Goal: Task Accomplishment & Management: Manage account settings

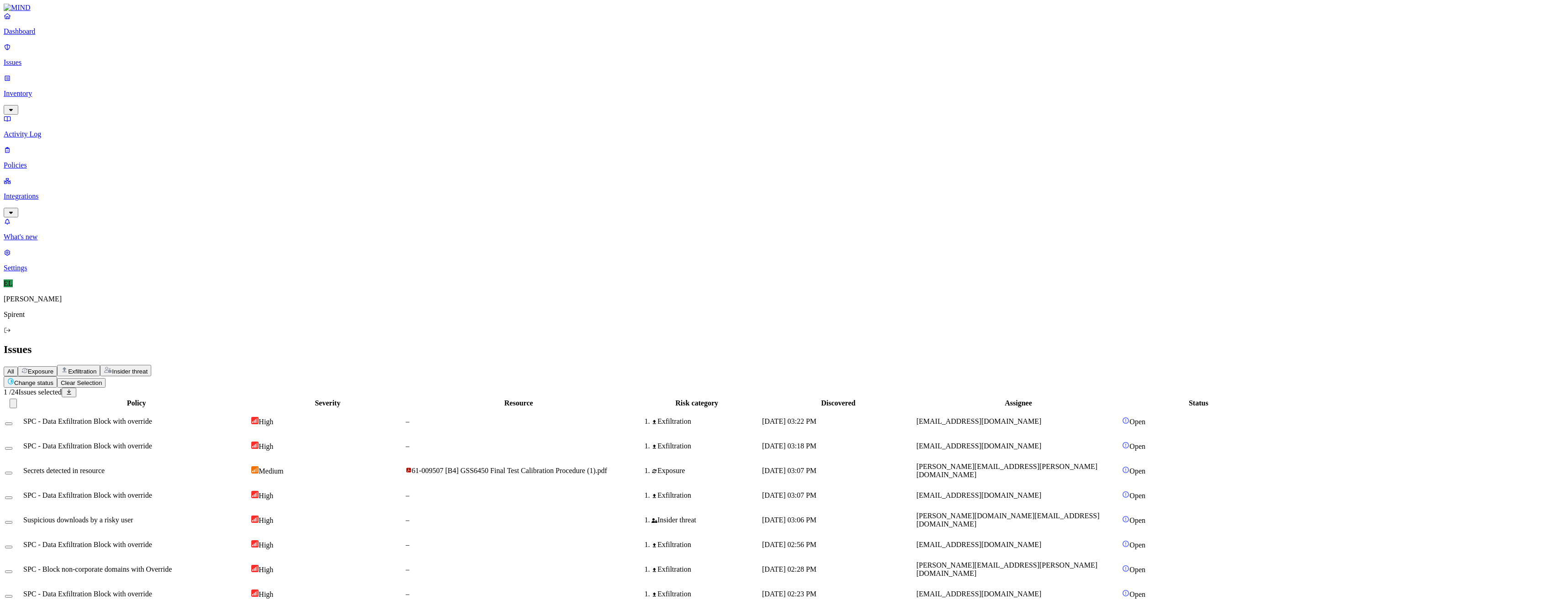
click at [142, 55] on html "Dashboard Issues Inventory Activity Log Policies Integrations What's new 1 Sett…" at bounding box center [784, 503] width 1568 height 1005
click at [156, 92] on button "Resolved" at bounding box center [173, 77] width 33 height 30
select select "Custom Reason"
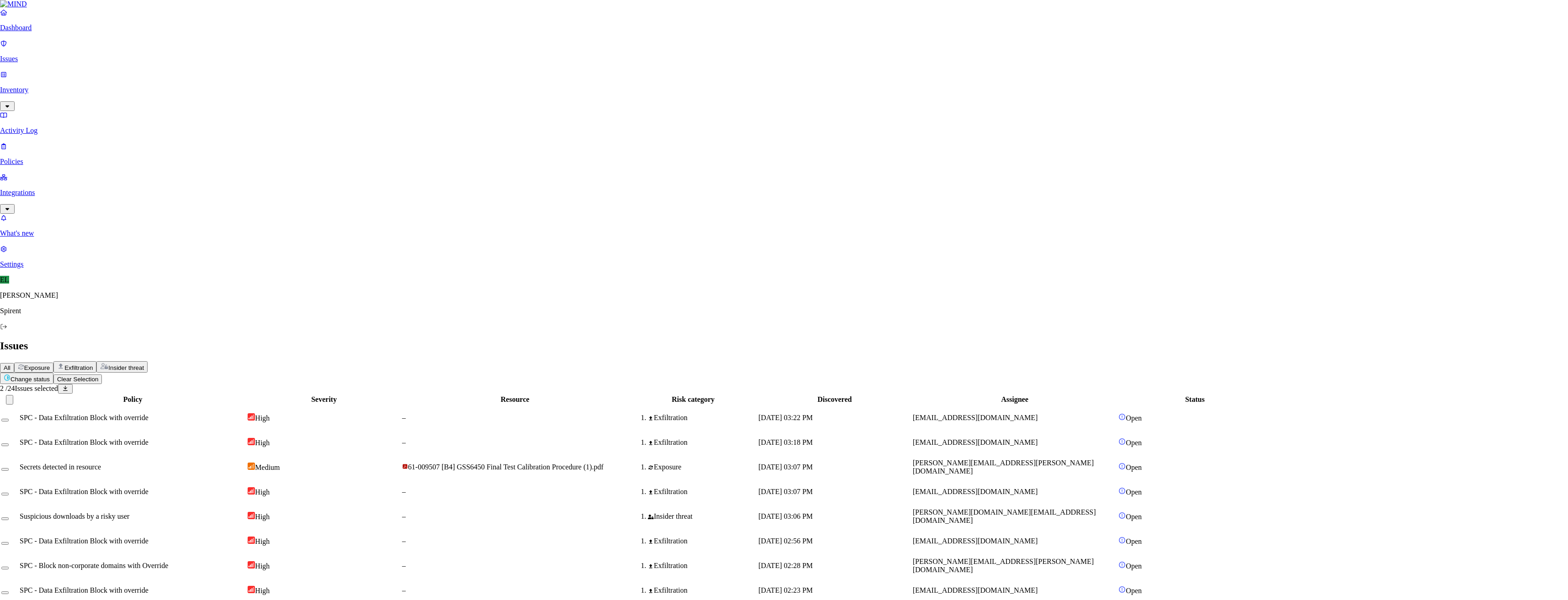
type textarea "Personal"
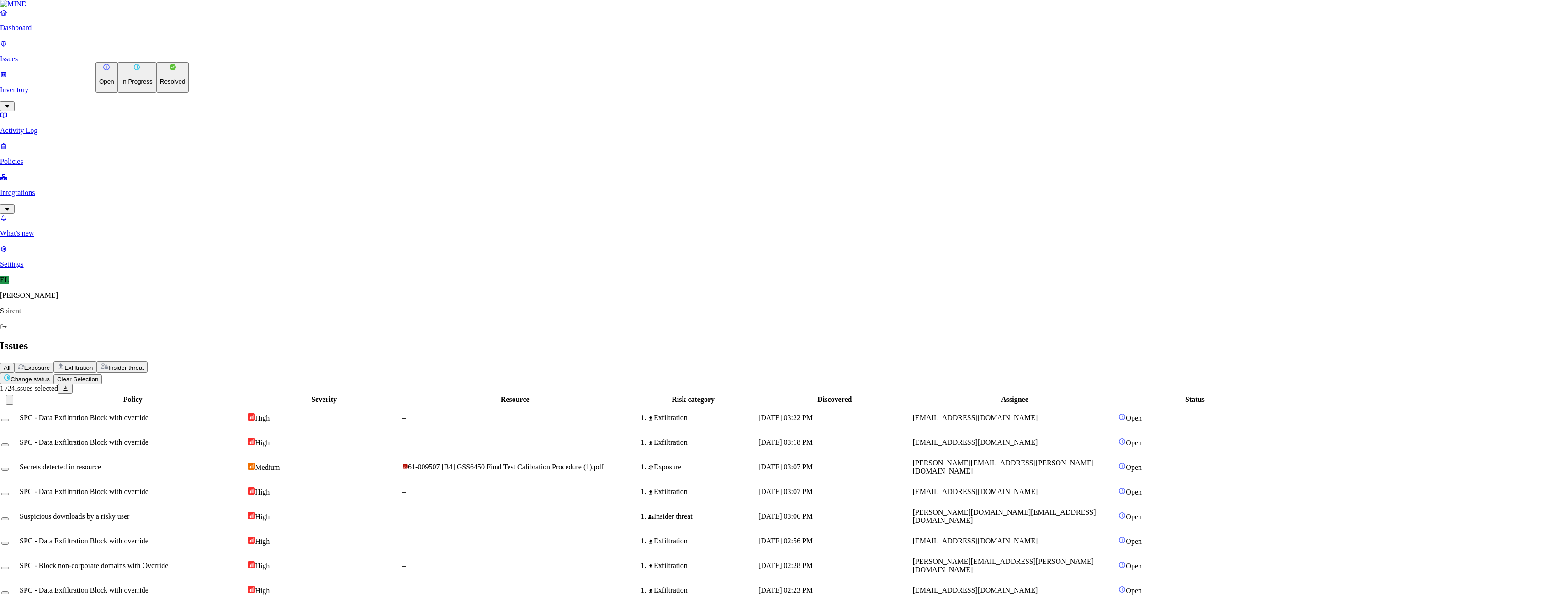
click at [136, 52] on html "Dashboard Issues Inventory Activity Log Policies Integrations What's new 1 Sett…" at bounding box center [784, 478] width 1568 height 956
click at [156, 92] on button "Resolved" at bounding box center [173, 77] width 33 height 30
select select "Custom Reason"
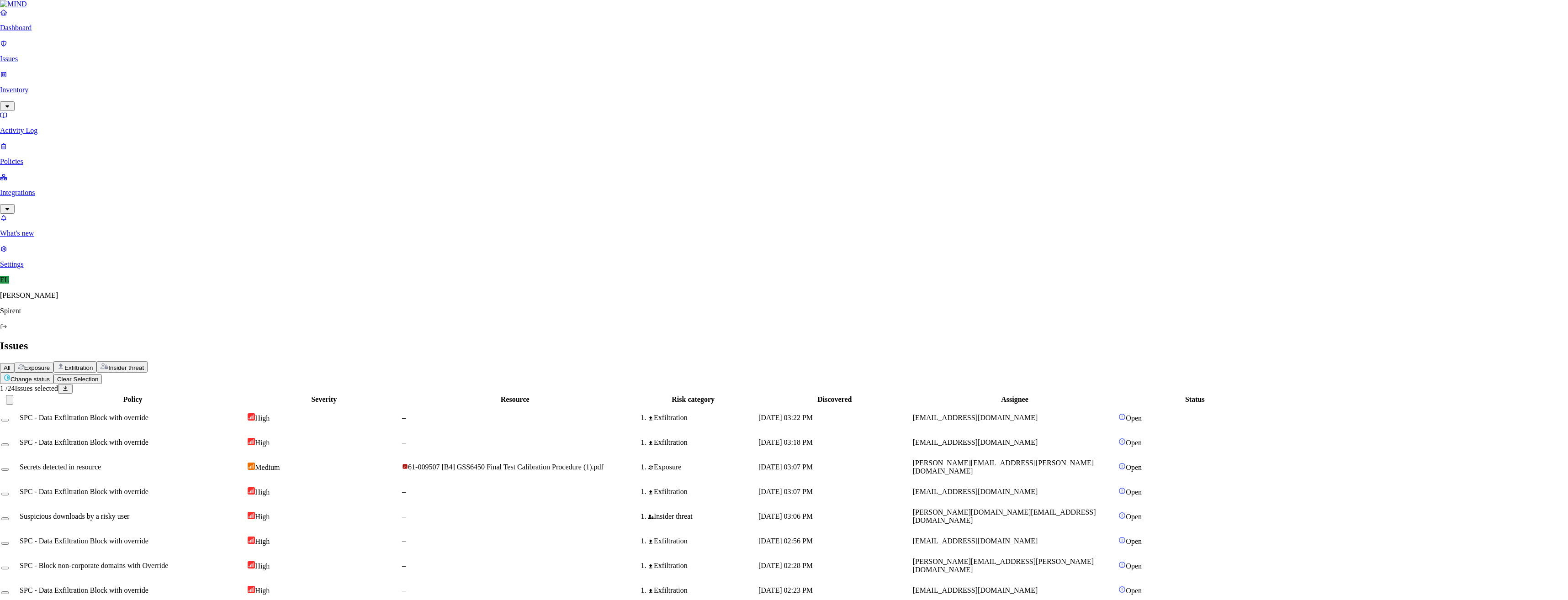
type textarea "Not sensitive"
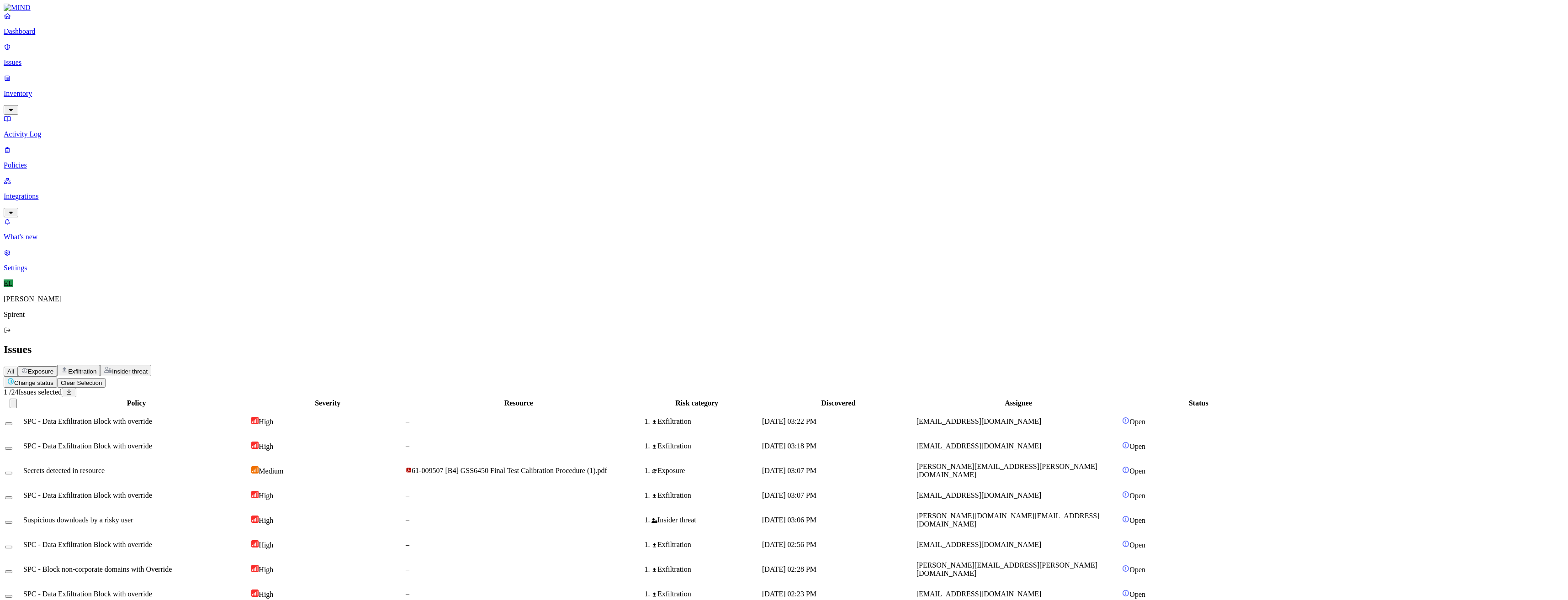
click at [156, 55] on html "Dashboard Issues Inventory Activity Log Policies Integrations What's new 1 Sett…" at bounding box center [784, 467] width 1568 height 935
click at [160, 85] on p "Resolved" at bounding box center [173, 81] width 26 height 7
select select "Custom Reason"
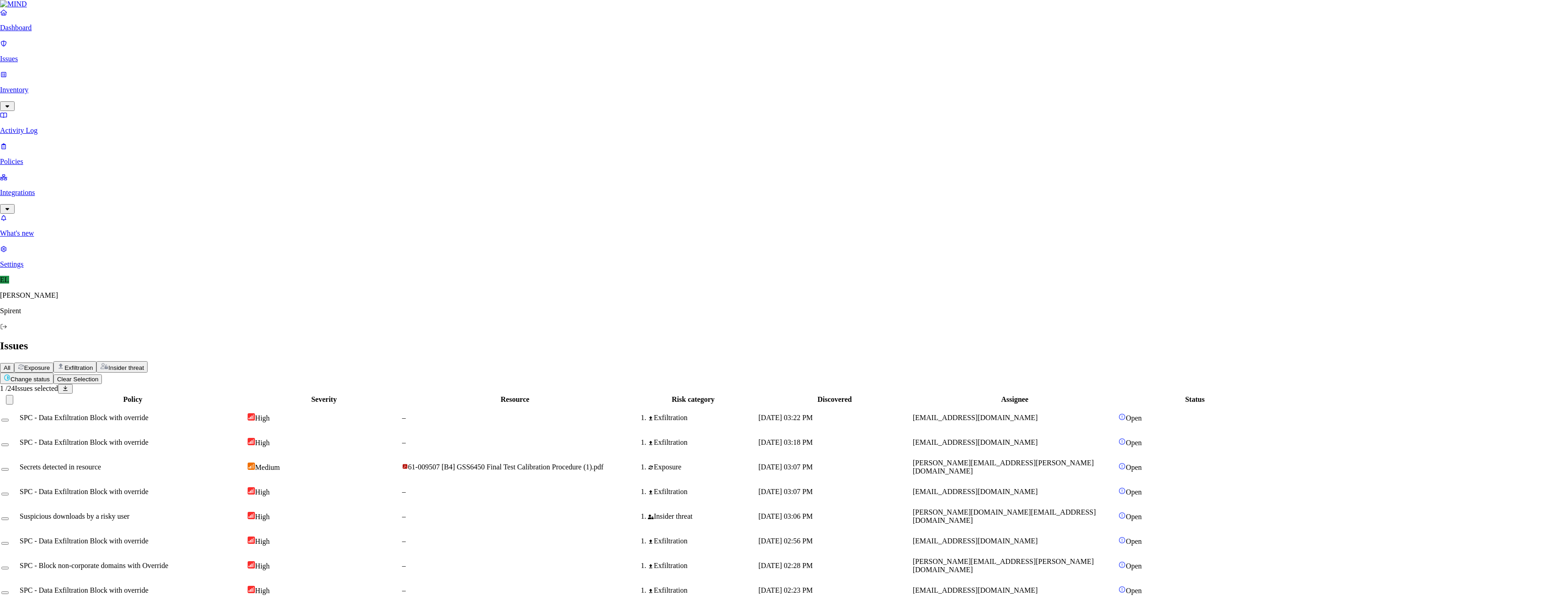
type textarea "Text - AI format check"
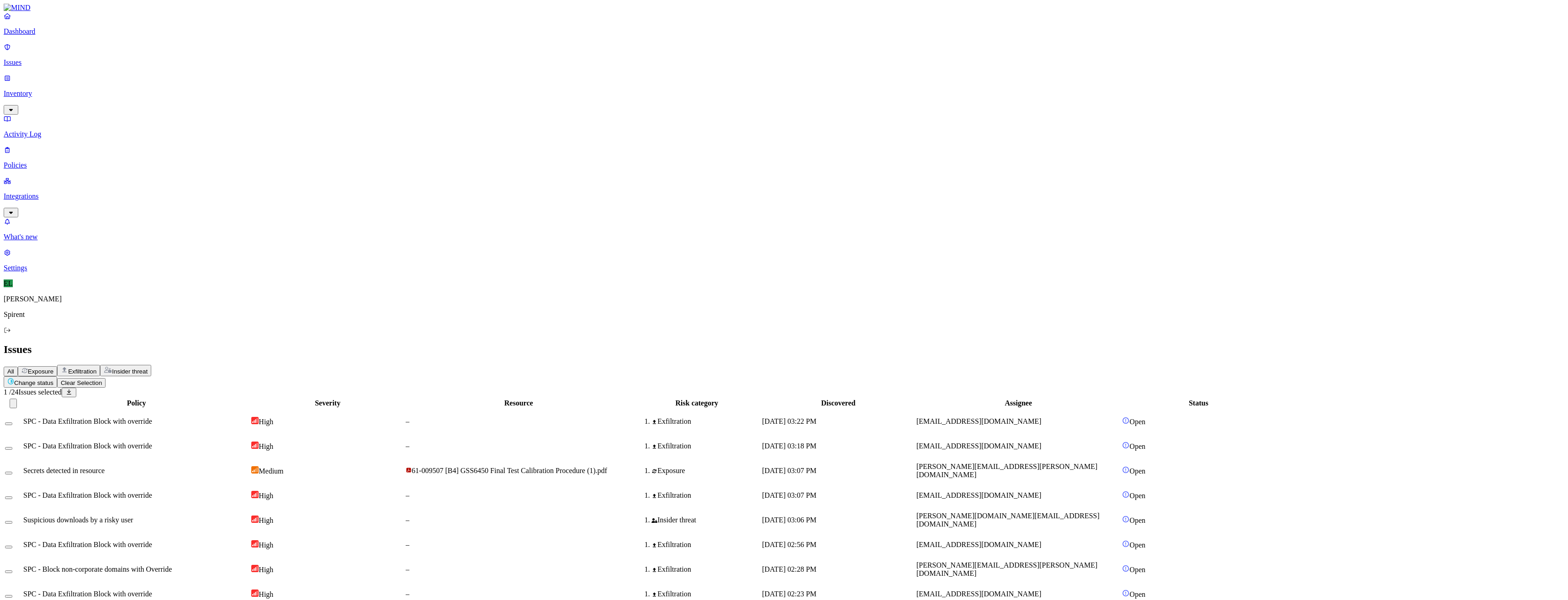
click at [155, 52] on html "Dashboard Issues Inventory Activity Log Policies Integrations What's new 1 Sett…" at bounding box center [784, 455] width 1568 height 910
click at [136, 85] on p "In Progress" at bounding box center [137, 81] width 31 height 7
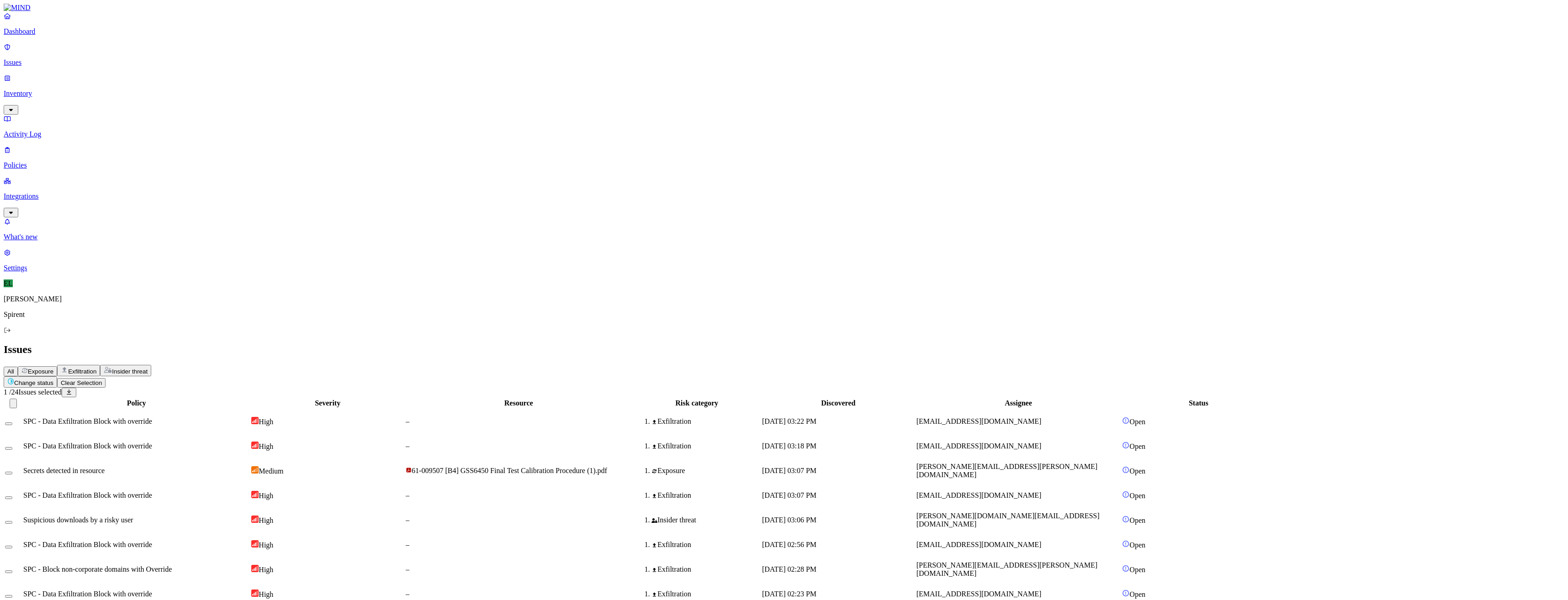
click at [150, 54] on html "Dashboard Issues Inventory Activity Log Policies Integrations What's new 1 Sett…" at bounding box center [784, 455] width 1568 height 910
click at [156, 92] on button "Resolved" at bounding box center [173, 77] width 33 height 30
select select "Custom Reason"
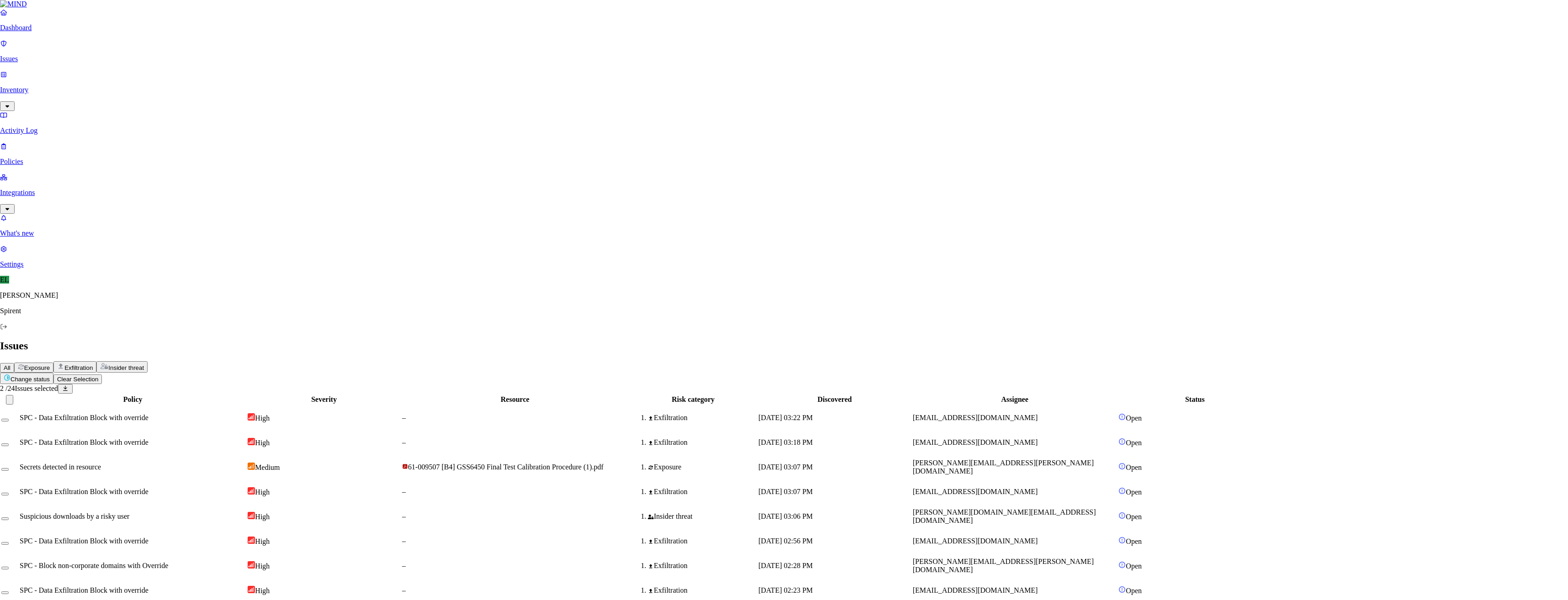
type textarea "Personal"
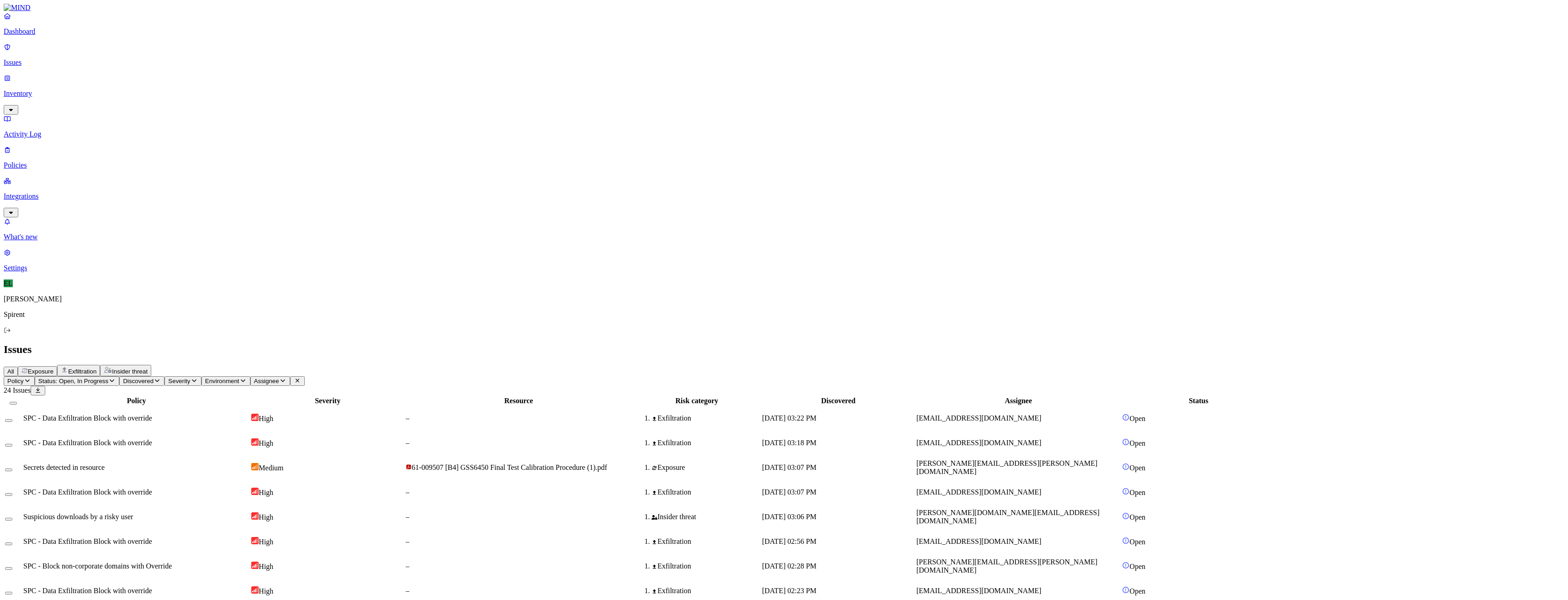
click at [139, 52] on html "Dashboard Issues Inventory Activity Log Policies Integrations What's new 1 Sett…" at bounding box center [784, 428] width 1568 height 857
click at [160, 85] on p "Resolved" at bounding box center [173, 81] width 26 height 7
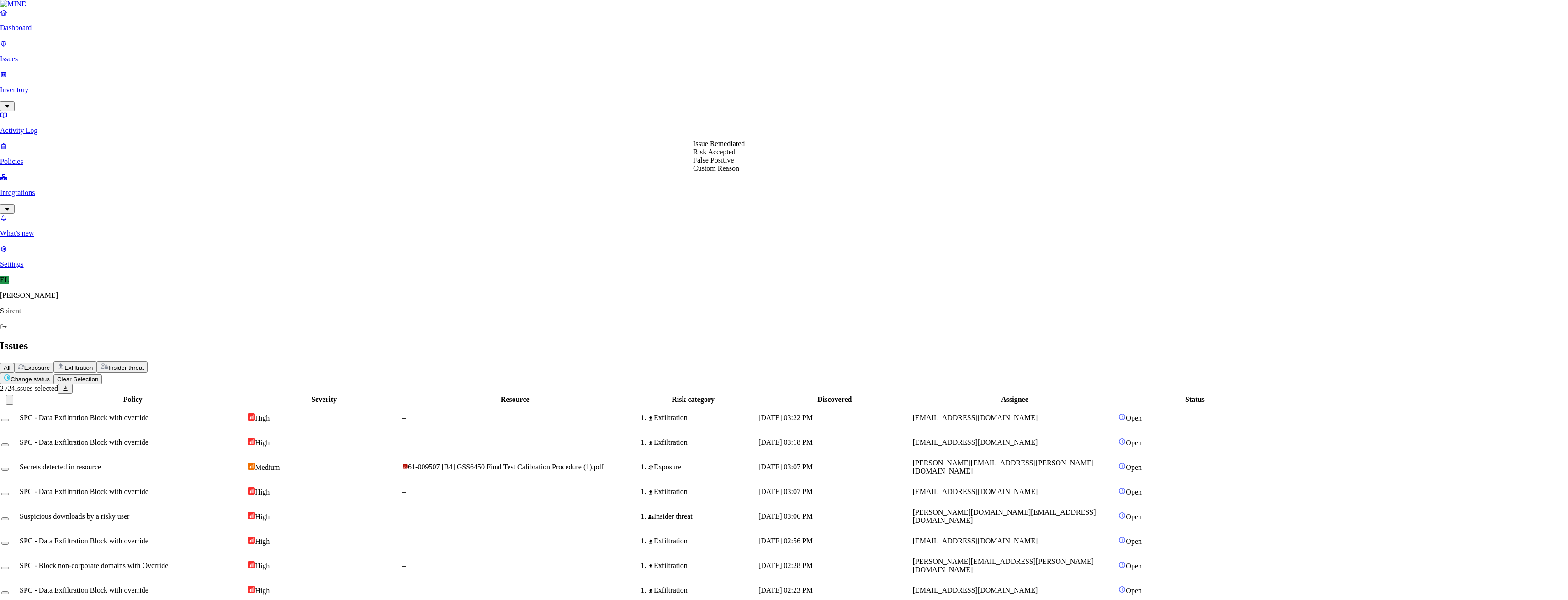
select select "Risk Accepted"
click at [136, 51] on html "Dashboard Issues Inventory Activity Log Policies Integrations What's new 1 Sett…" at bounding box center [784, 406] width 1568 height 812
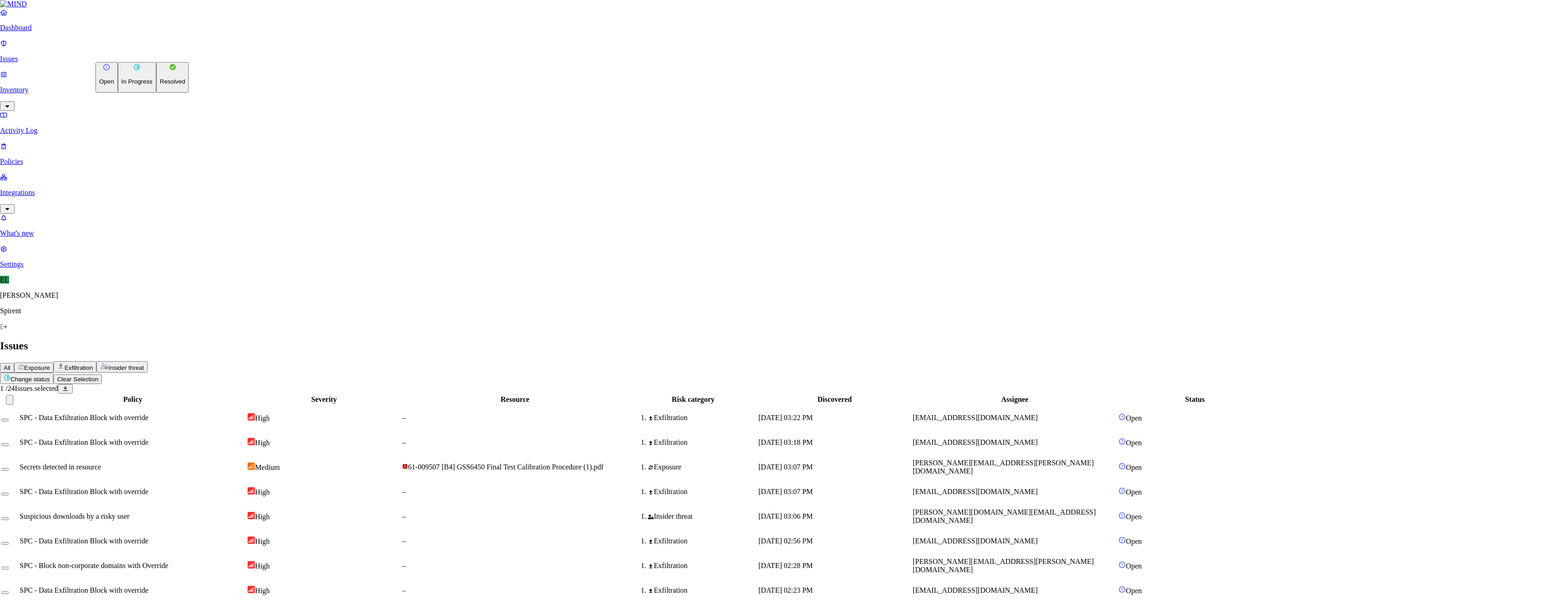
click at [160, 85] on p "Resolved" at bounding box center [173, 81] width 26 height 7
select select "Custom Reason"
type textarea "Text - document paste"
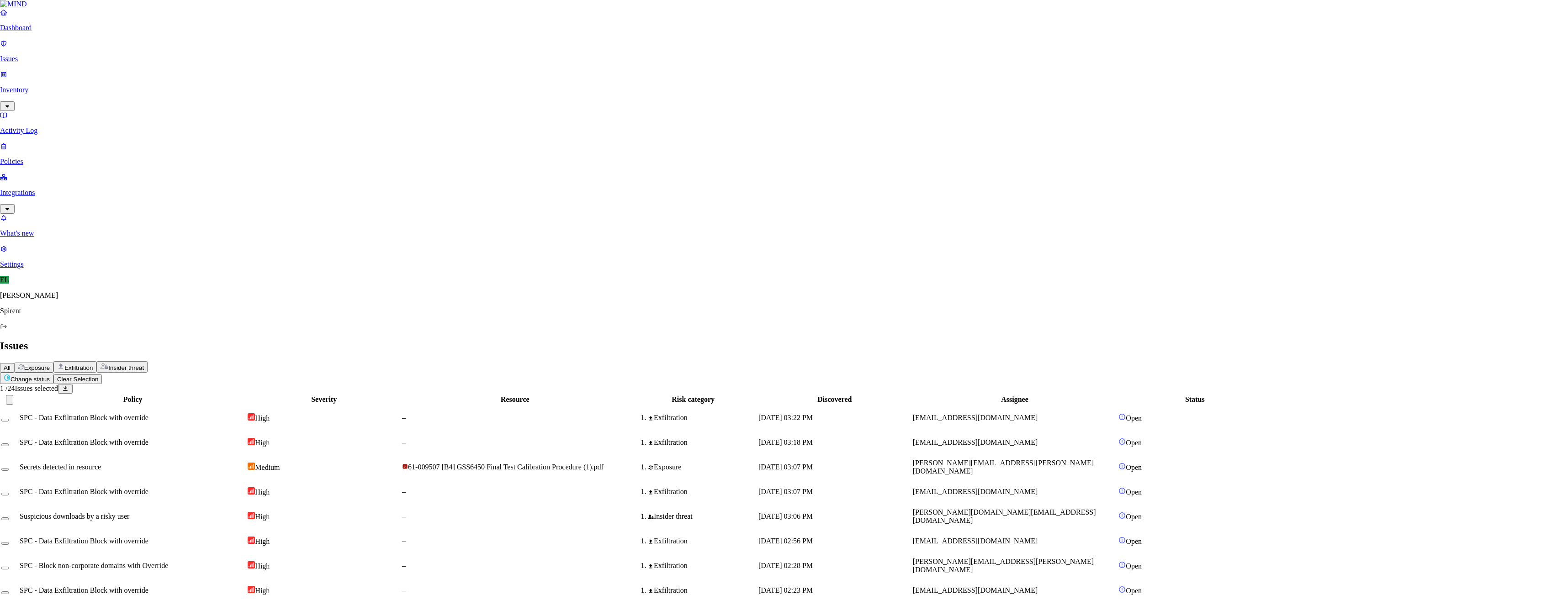
click at [157, 52] on html "Dashboard Issues Inventory Activity Log Policies Integrations What's new 1 Sett…" at bounding box center [784, 393] width 1568 height 787
click at [160, 85] on p "Resolved" at bounding box center [173, 81] width 26 height 7
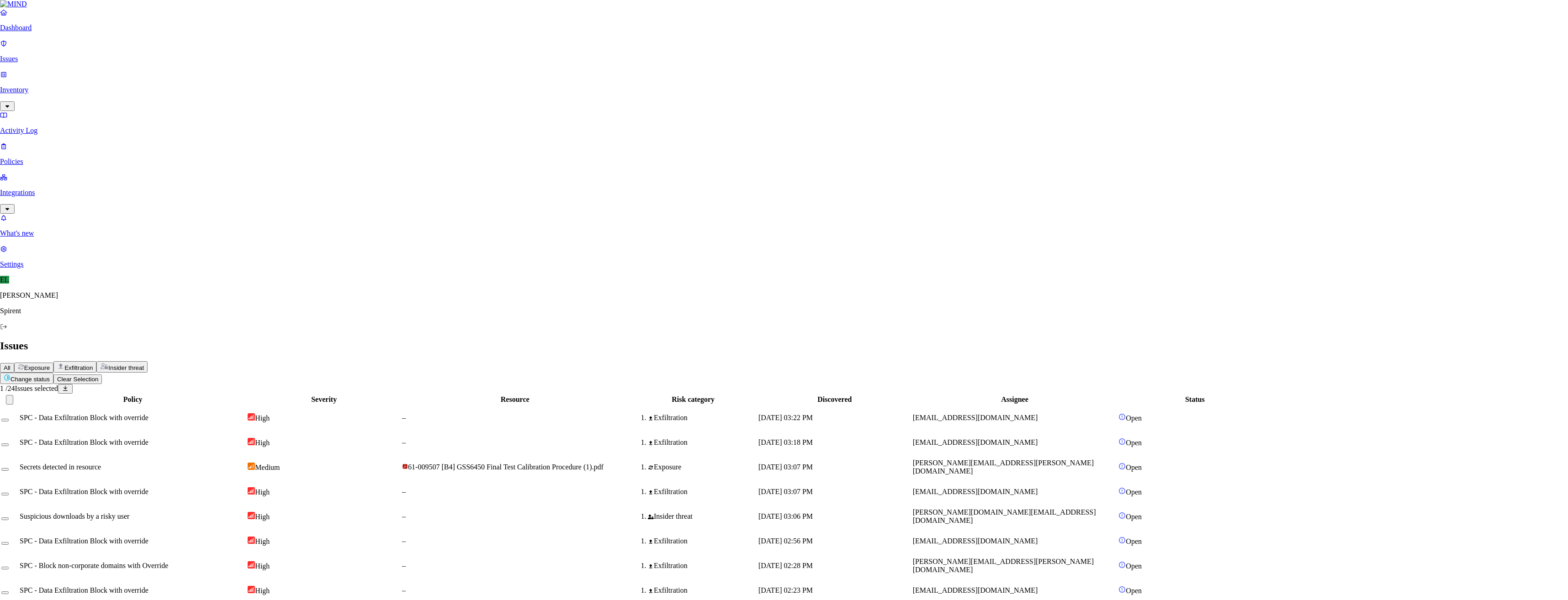
select select "Risk Accepted"
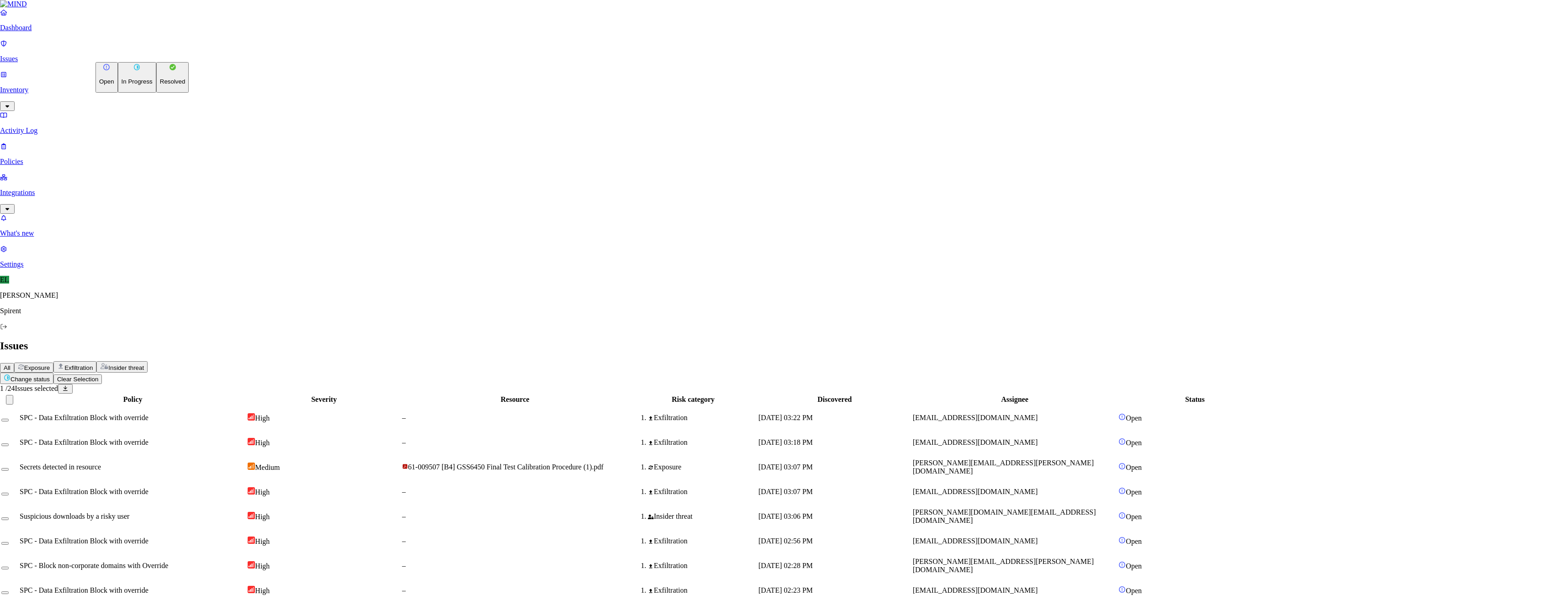
click at [137, 54] on html "Dashboard Issues Inventory Activity Log Policies Integrations What's new 1 Sett…" at bounding box center [784, 379] width 1568 height 759
click at [160, 85] on p "Resolved" at bounding box center [173, 81] width 26 height 7
select select "Custom Reason"
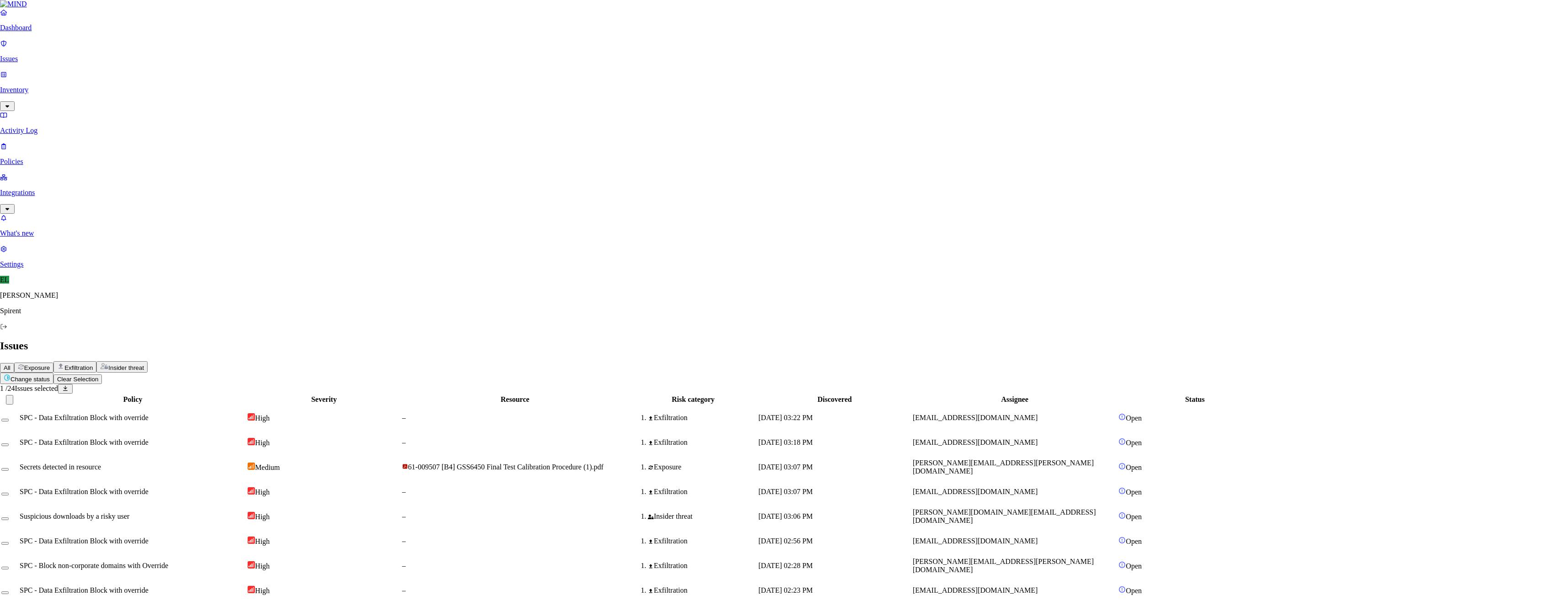
type textarea "Not sensitive"
click at [1041, 537] on span "mabella.dekiouk@spirent.com" at bounding box center [979, 541] width 125 height 8
click at [12, 543] on button "Select row" at bounding box center [9, 544] width 7 height 3
click at [149, 55] on html "Dashboard Issues Inventory Activity Log Policies Integrations What's new 1 Sett…" at bounding box center [784, 369] width 1568 height 738
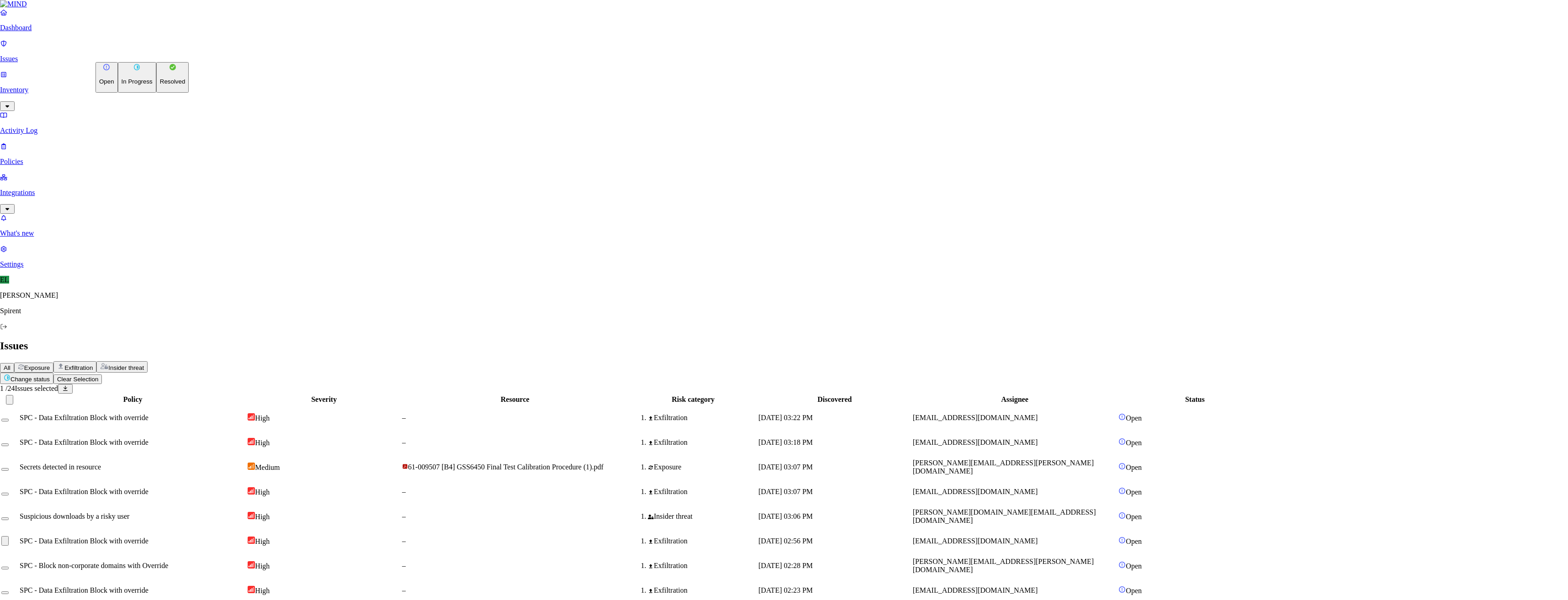
click at [160, 85] on p "Resolved" at bounding box center [173, 81] width 26 height 7
select select "Custom Reason"
type textarea "Not sensitive"
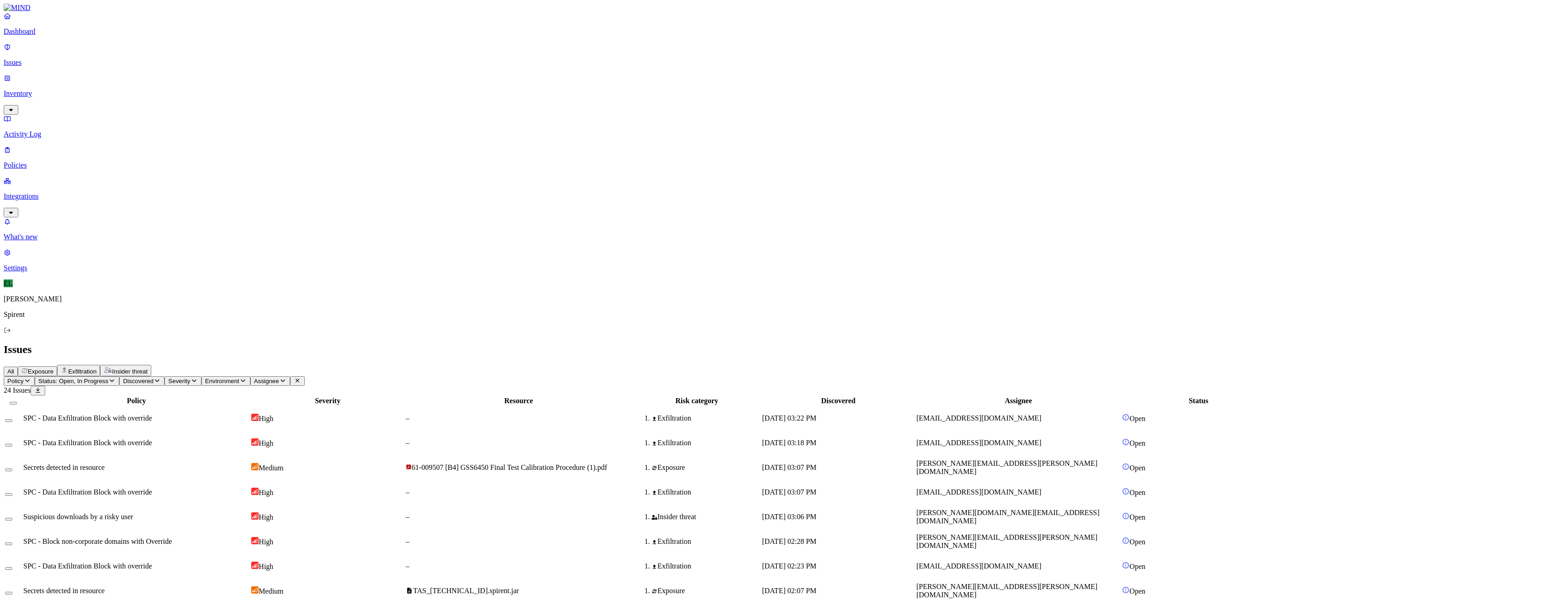
click at [147, 56] on html "Dashboard Issues Inventory Activity Log Policies Integrations What's new 1 Sett…" at bounding box center [784, 355] width 1568 height 710
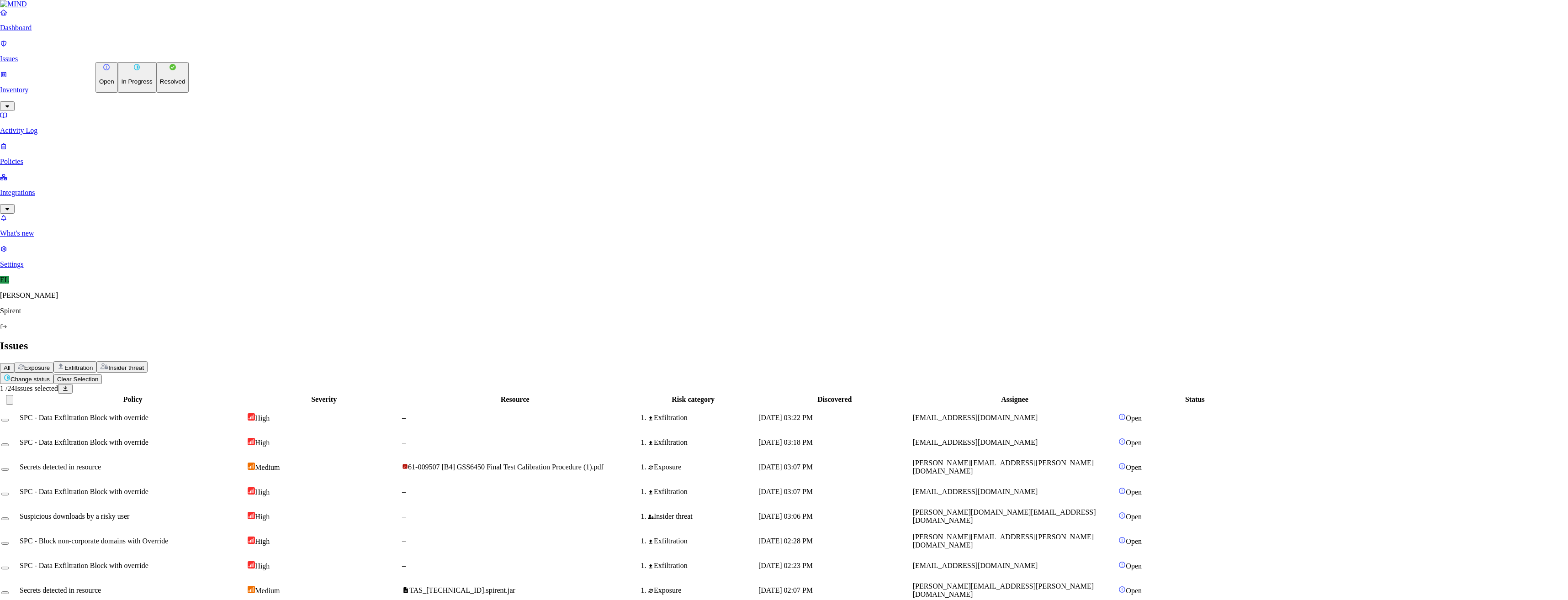
click at [160, 85] on p "Resolved" at bounding box center [173, 81] width 26 height 7
select select "Custom Reason"
type textarea "Text"
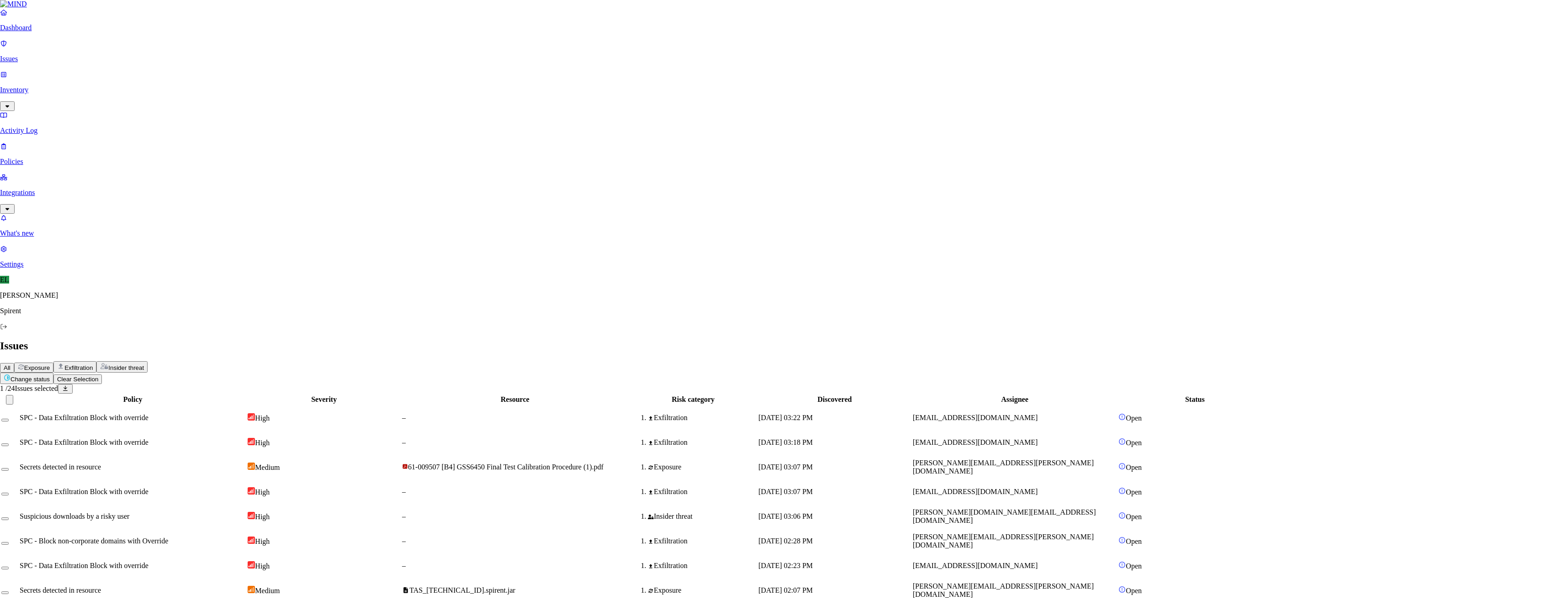
click at [915, 587] on div "Sep 9, 2025, 02:07 PM" at bounding box center [838, 591] width 153 height 9
click at [915, 562] on div "Sep 9, 2025, 02:23 PM" at bounding box center [838, 567] width 153 height 9
click at [12, 567] on button "Select row" at bounding box center [9, 568] width 7 height 3
click at [156, 52] on html "Dashboard Issues Inventory Activity Log Policies Integrations What's new 1 Sett…" at bounding box center [784, 342] width 1568 height 685
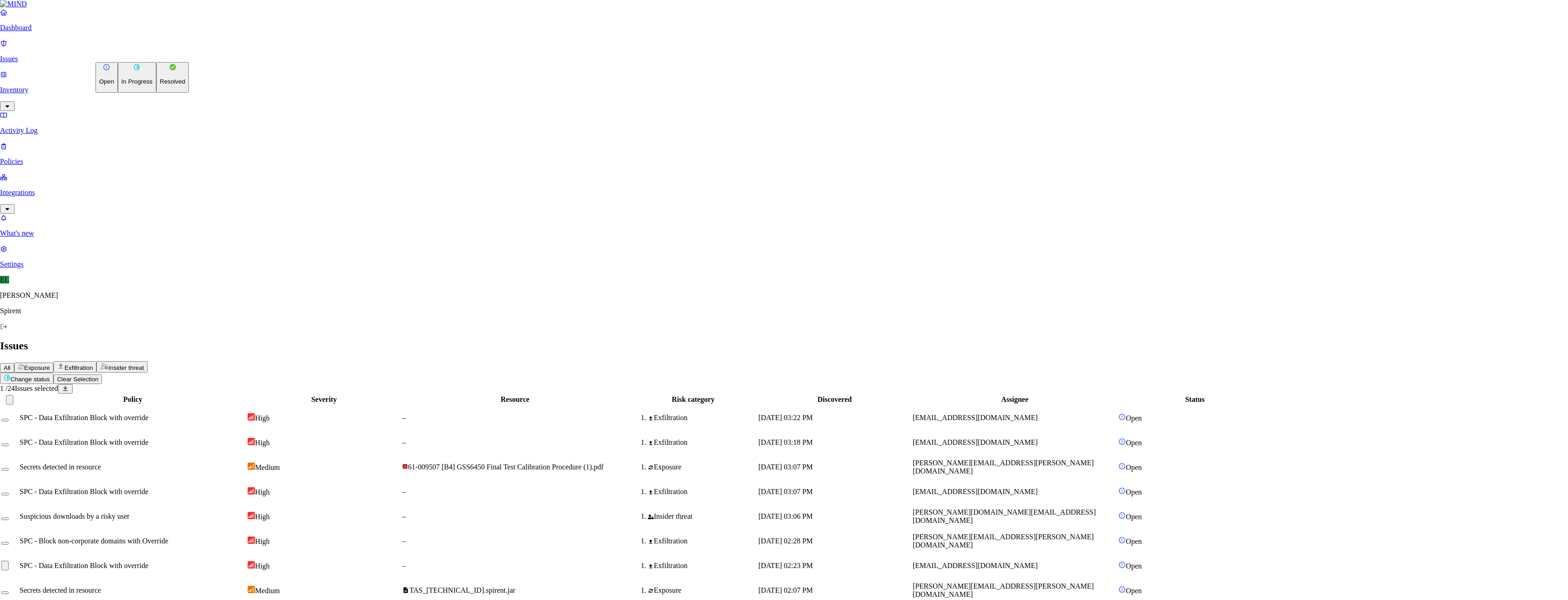
click at [160, 85] on p "Resolved" at bounding box center [173, 81] width 26 height 7
select select "Custom Reason"
type textarea "Text - tech support search"
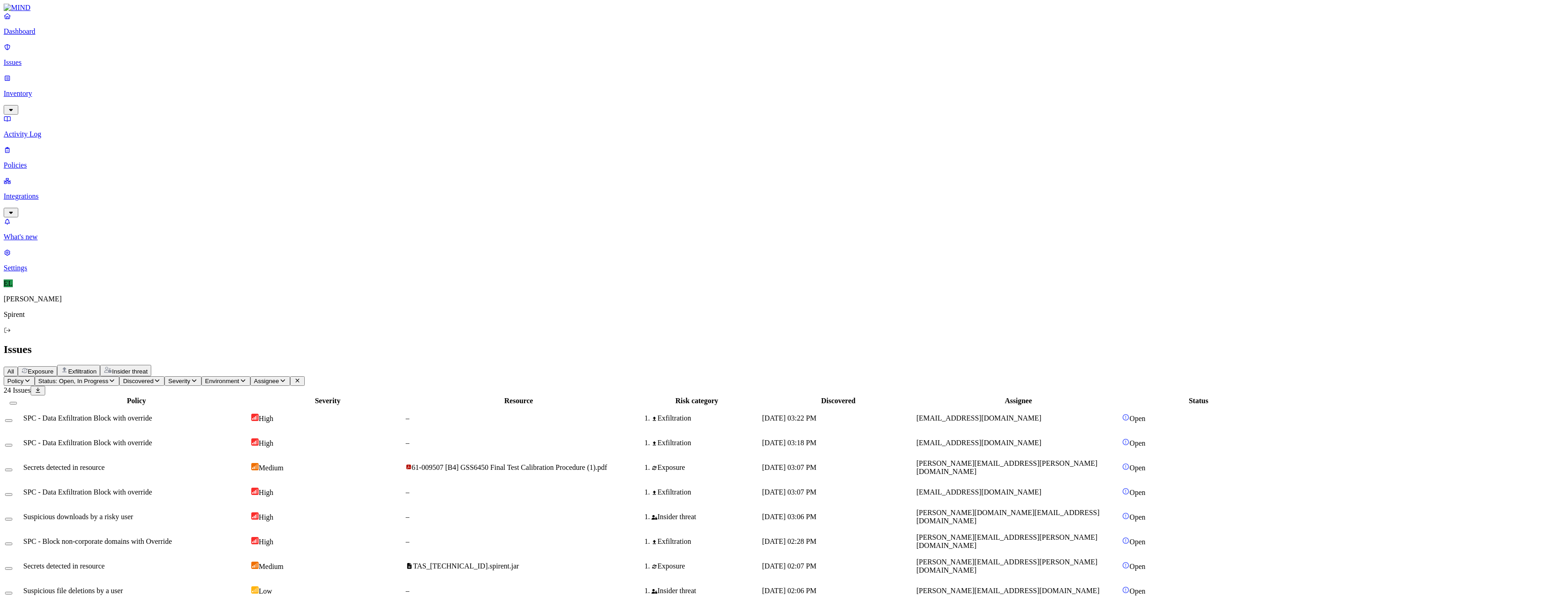
click at [1063, 509] on span "jerry.li@spirent.com" at bounding box center [1008, 517] width 183 height 16
click at [1041, 488] on span "yong.yu@spirent.com" at bounding box center [979, 492] width 125 height 8
click at [1041, 414] on span "yong.yu@spirent.com" at bounding box center [979, 418] width 125 height 8
click at [1024, 431] on td "rich.eddy@spirent.com" at bounding box center [1018, 443] width 205 height 24
click at [12, 444] on button "Select row" at bounding box center [9, 445] width 7 height 3
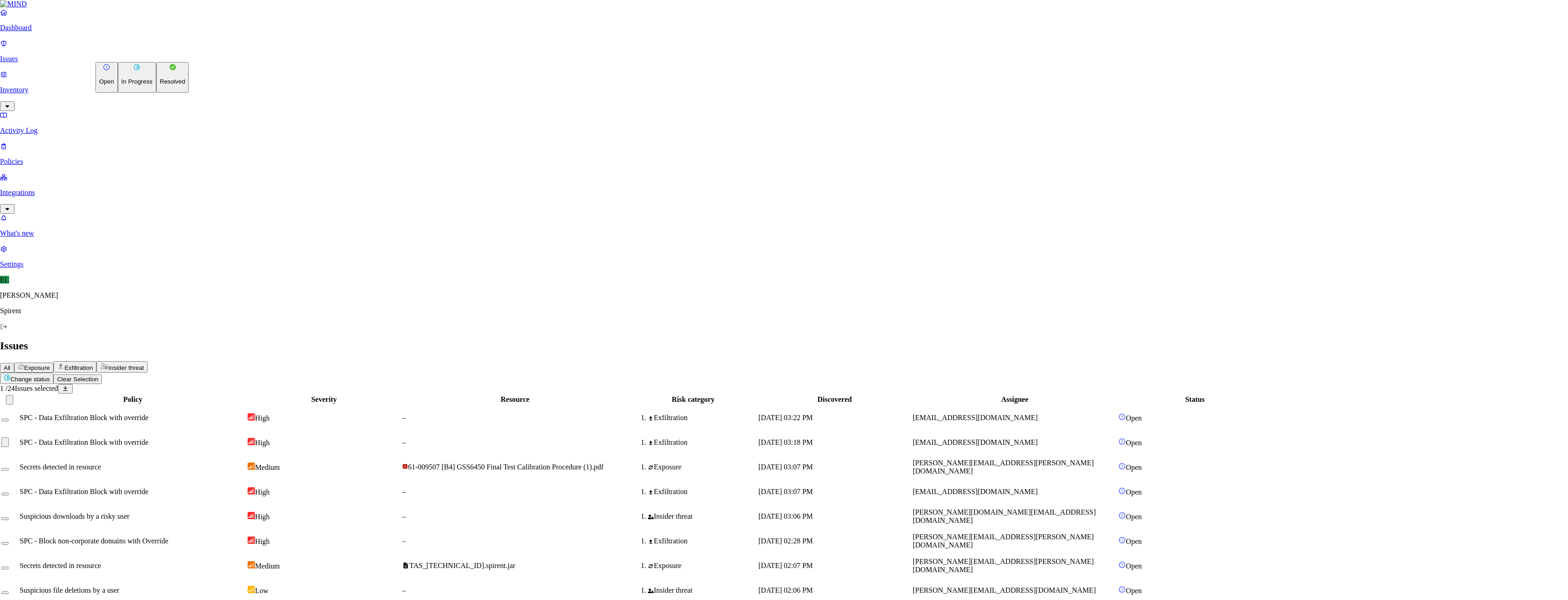
click at [139, 53] on html "Dashboard Issues Inventory Activity Log Policies Integrations What's new 1 Sett…" at bounding box center [784, 330] width 1568 height 660
click at [160, 85] on p "Resolved" at bounding box center [173, 81] width 26 height 7
select select "Custom Reason"
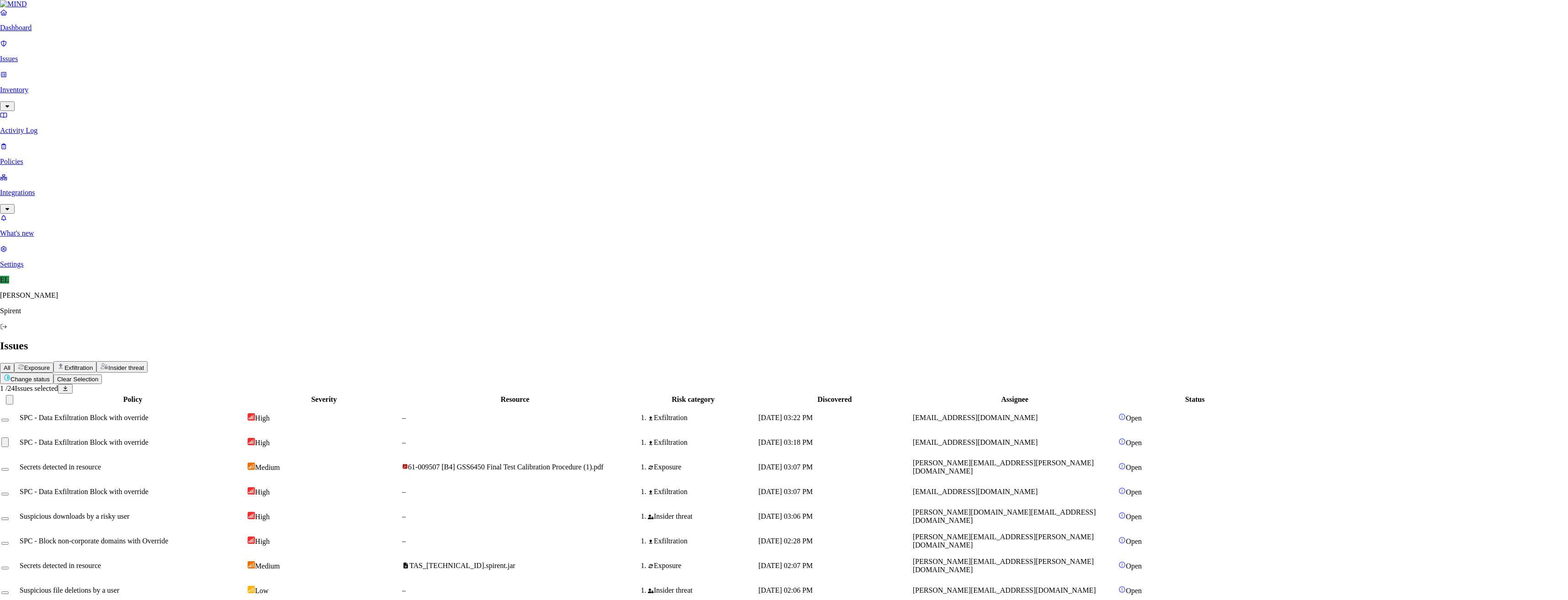
type textarea "text"
